Goal: Communication & Community: Answer question/provide support

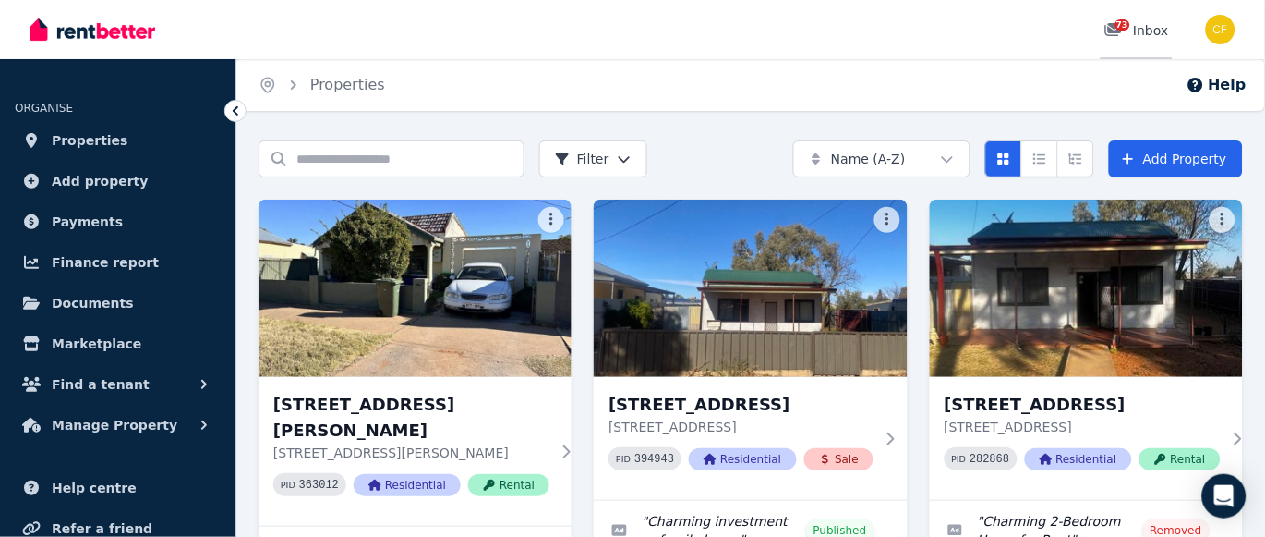
click at [1128, 21] on span "73" at bounding box center [1123, 24] width 15 height 11
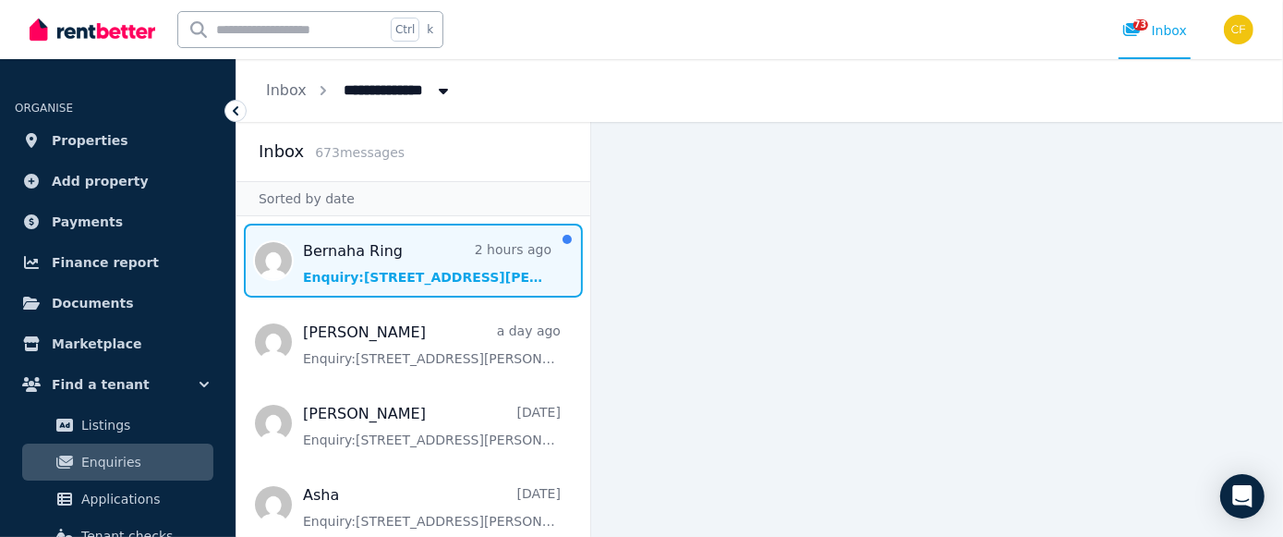
click at [387, 275] on span "Message list" at bounding box center [413, 261] width 354 height 74
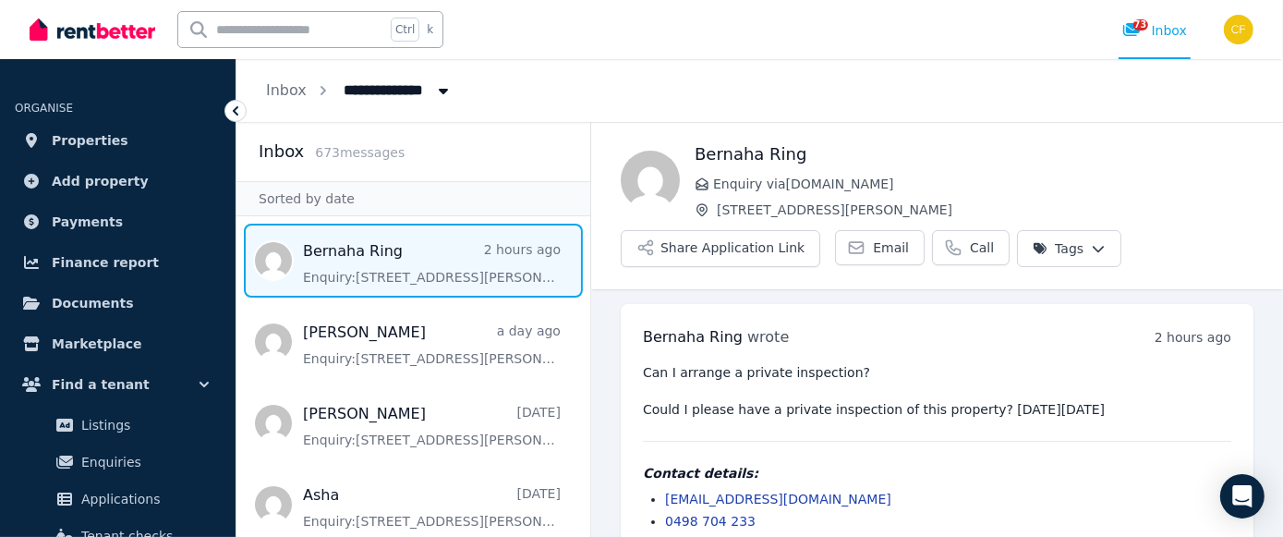
scroll to position [30, 0]
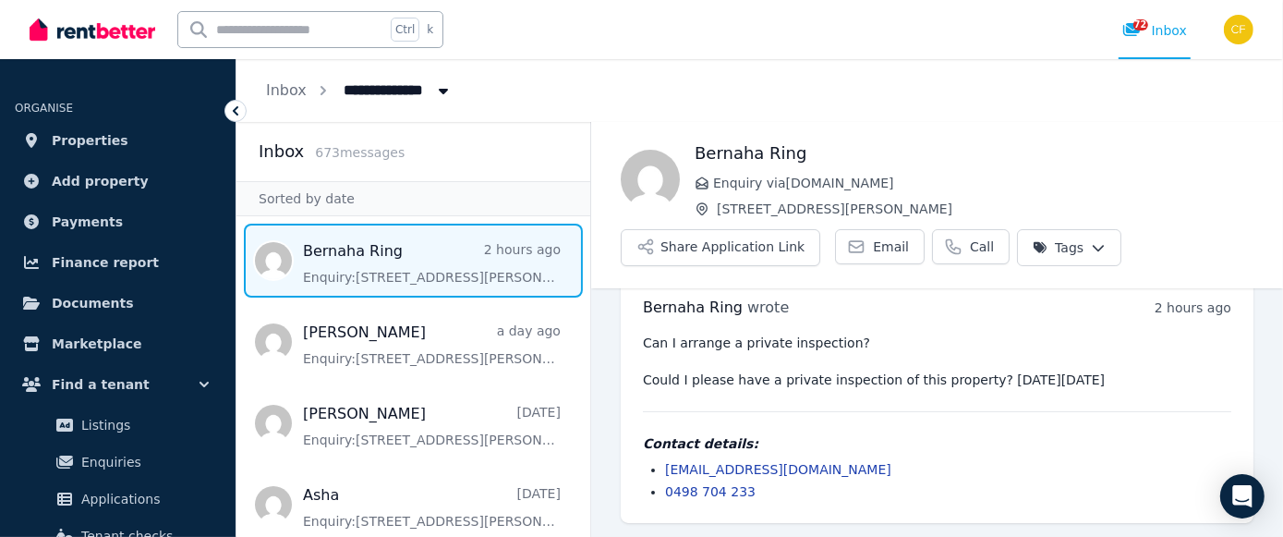
click at [755, 470] on link "[EMAIL_ADDRESS][DOMAIN_NAME]" at bounding box center [778, 469] width 226 height 15
click at [1143, 25] on span "72" at bounding box center [1140, 24] width 15 height 11
click at [654, 54] on div "Ctrl k 72 Inbox" at bounding box center [610, 29] width 1161 height 59
